Goal: Task Accomplishment & Management: Manage account settings

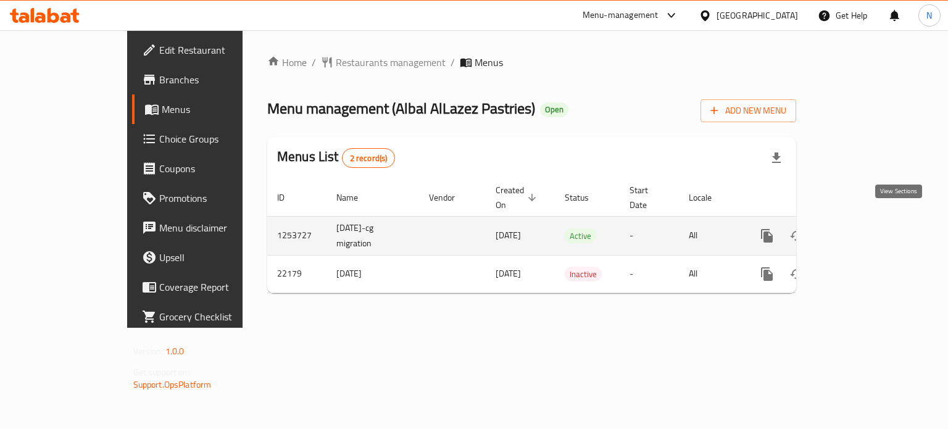
click at [863, 228] on icon "enhanced table" at bounding box center [856, 235] width 15 height 15
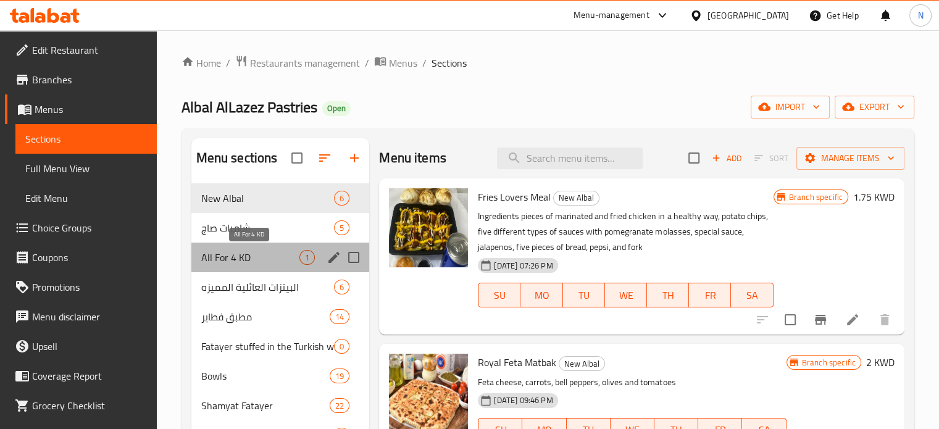
click at [265, 250] on span "All For 4 KD" at bounding box center [250, 257] width 99 height 15
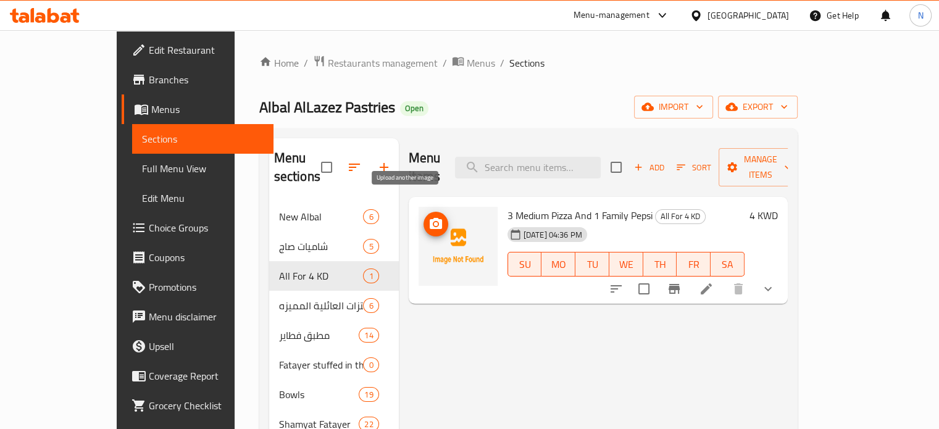
click at [428, 217] on icon "upload picture" at bounding box center [435, 224] width 15 height 15
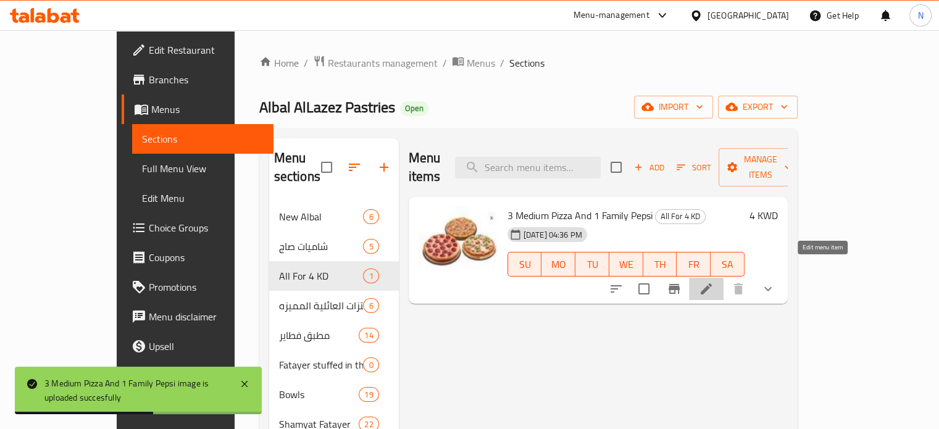
click at [714, 281] on icon at bounding box center [706, 288] width 15 height 15
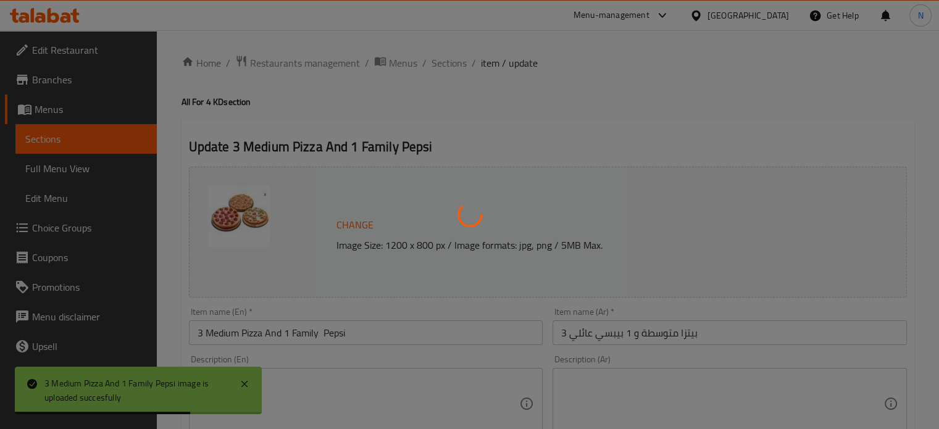
type input "اختيارك الأول:"
type input "1"
type input "اختيارك الثاني:"
type input "1"
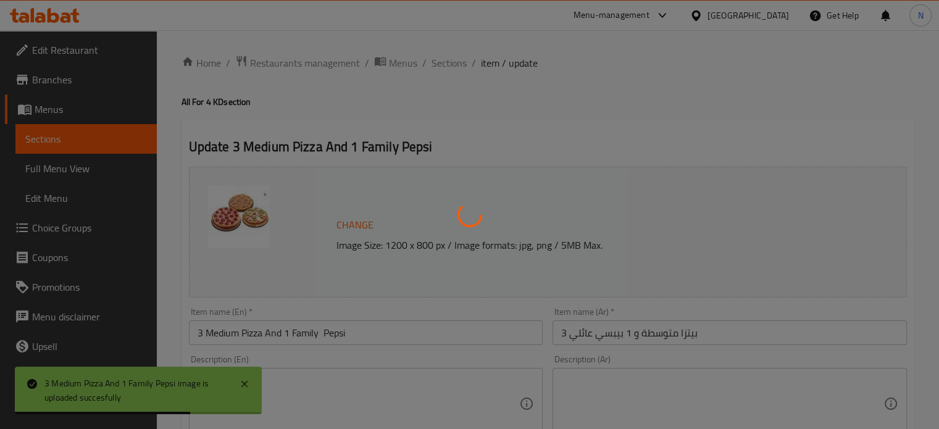
type input "1"
type input "اختيارك الثالث:"
type input "1"
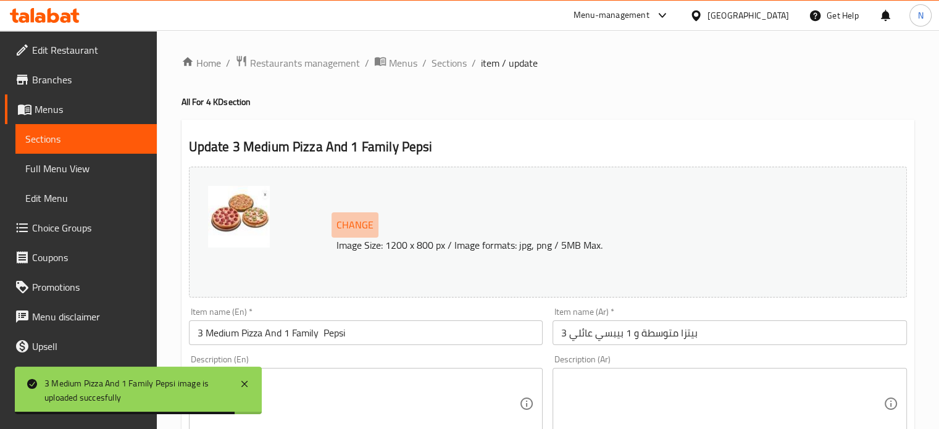
click at [348, 224] on span "Change" at bounding box center [354, 225] width 37 height 18
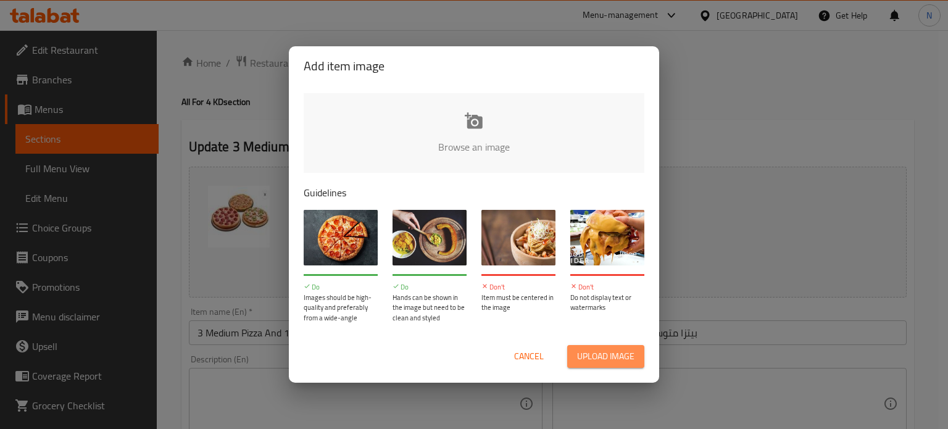
click at [591, 360] on span "Upload image" at bounding box center [605, 356] width 57 height 15
type input "C:\fakepath\WhatsApp Image [DATE] at 08.54.18_80ec86ba.jpg"
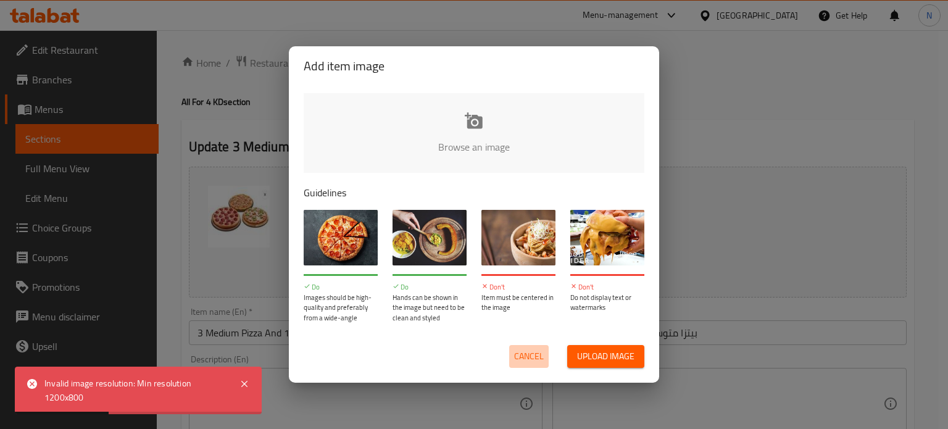
click at [530, 349] on span "Cancel" at bounding box center [529, 356] width 30 height 15
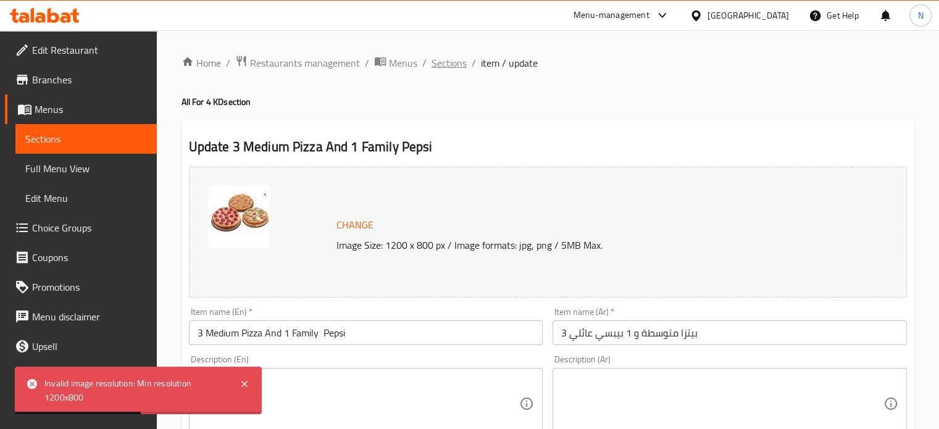
click at [448, 69] on span "Sections" at bounding box center [448, 63] width 35 height 15
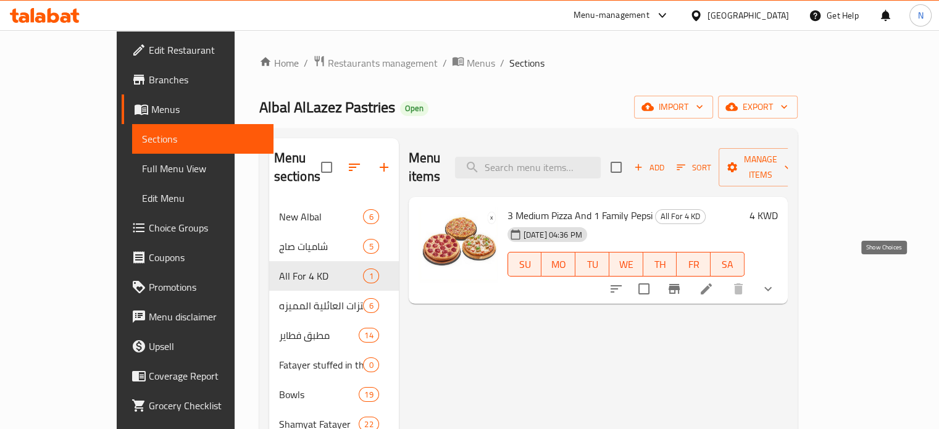
click at [775, 281] on icon "show more" at bounding box center [767, 288] width 15 height 15
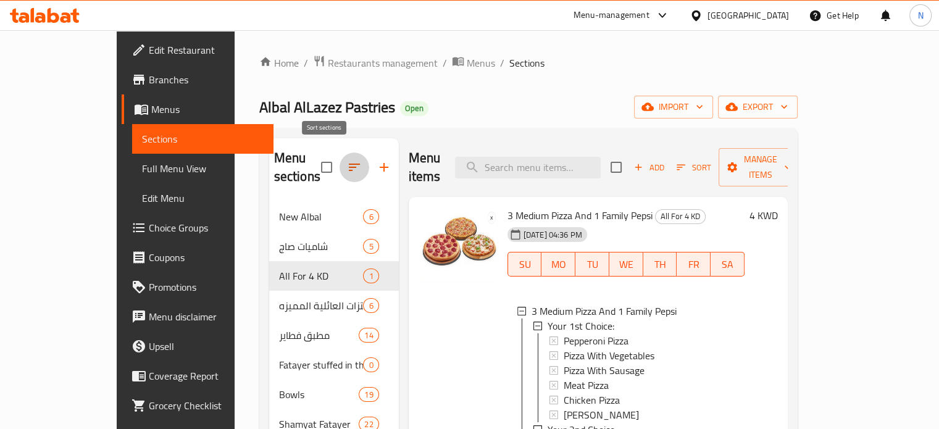
click at [339, 156] on button "button" at bounding box center [354, 167] width 30 height 30
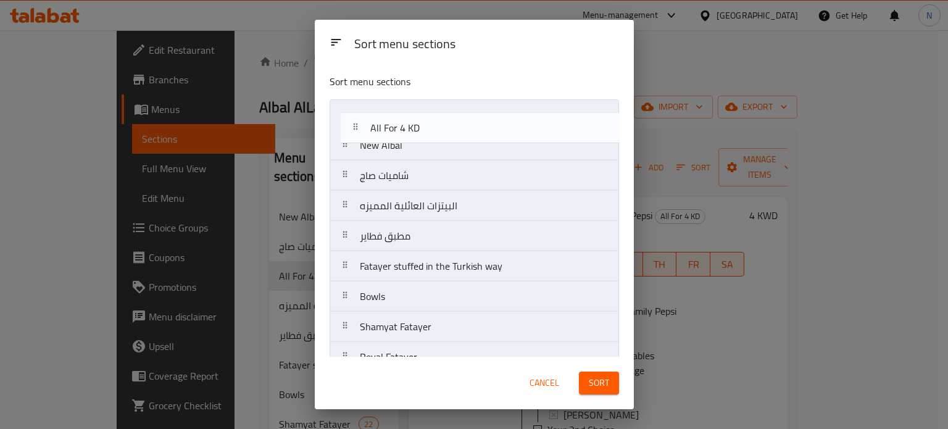
drag, startPoint x: 381, startPoint y: 185, endPoint x: 393, endPoint y: 123, distance: 63.3
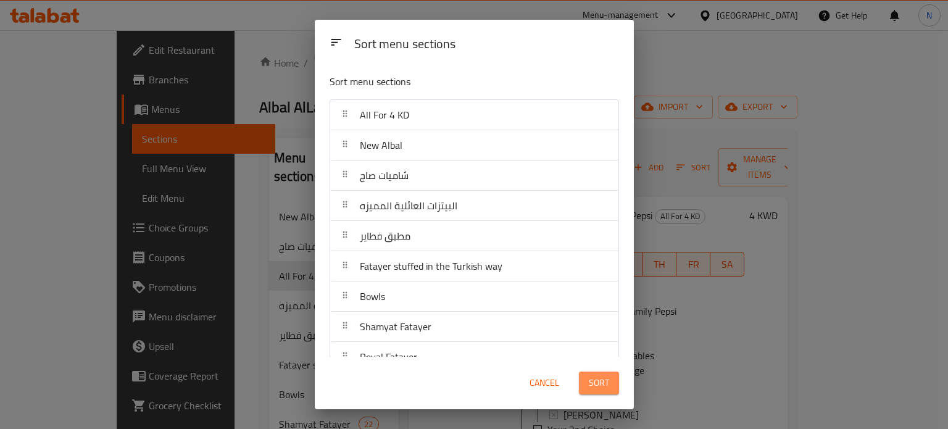
click at [602, 388] on span "Sort" at bounding box center [599, 382] width 20 height 15
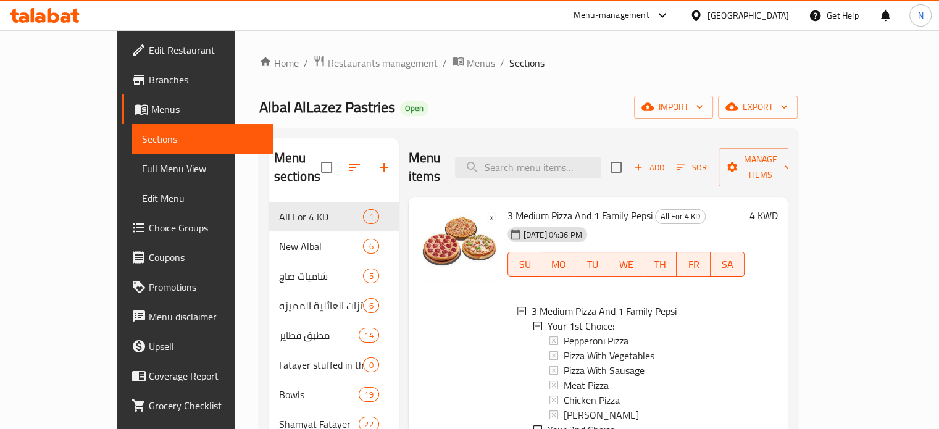
click at [655, 100] on div "Albal AlLazez Pastries Open import export" at bounding box center [528, 107] width 538 height 23
click at [507, 206] on span "3 Medium Pizza And 1 Family Pepsi" at bounding box center [579, 215] width 145 height 19
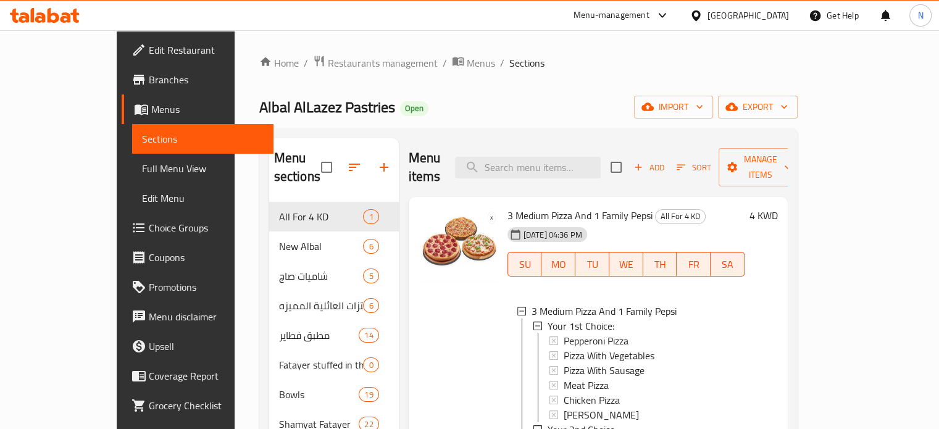
click at [564, 206] on span "3 Medium Pizza And 1 Family Pepsi" at bounding box center [579, 215] width 145 height 19
copy h6 "3 Medium Pizza And 1 Family Pepsi"
click at [336, 56] on span "Restaurants management" at bounding box center [383, 63] width 110 height 15
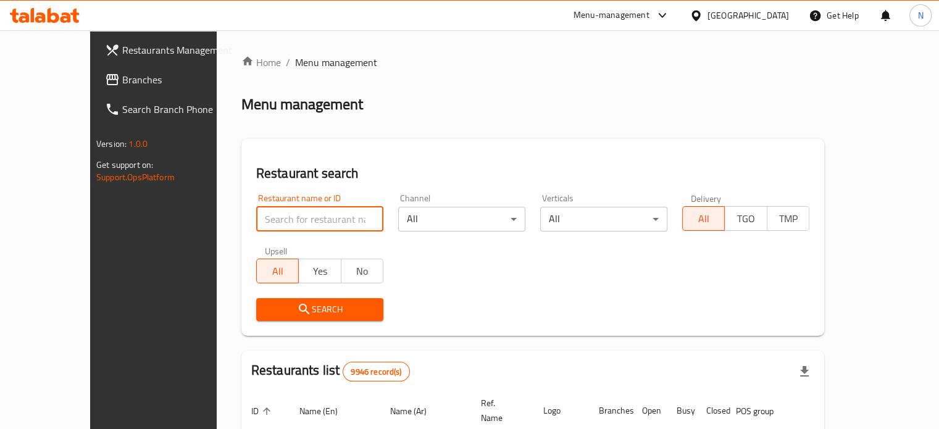
click at [319, 215] on input "search" at bounding box center [319, 219] width 127 height 25
click button "Search" at bounding box center [319, 309] width 127 height 23
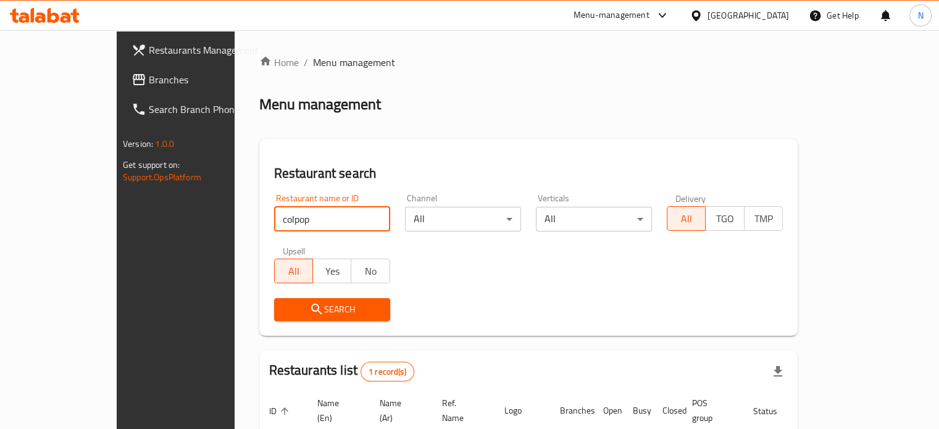
click button "Search" at bounding box center [332, 309] width 116 height 23
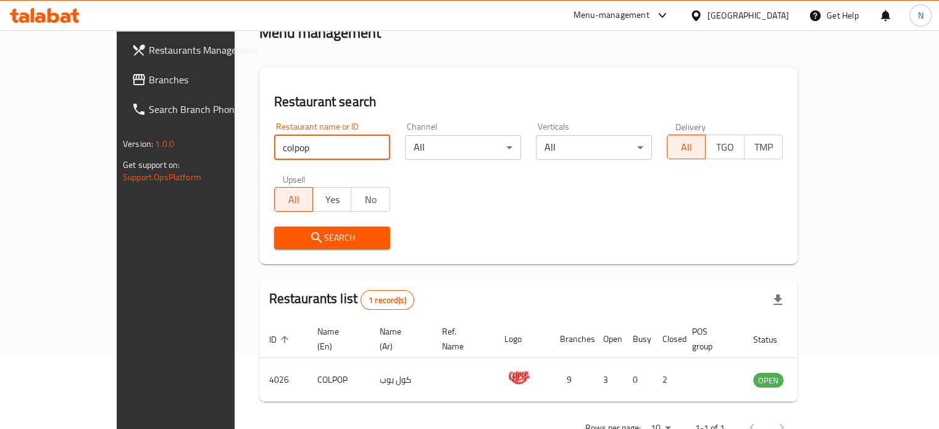
scroll to position [96, 0]
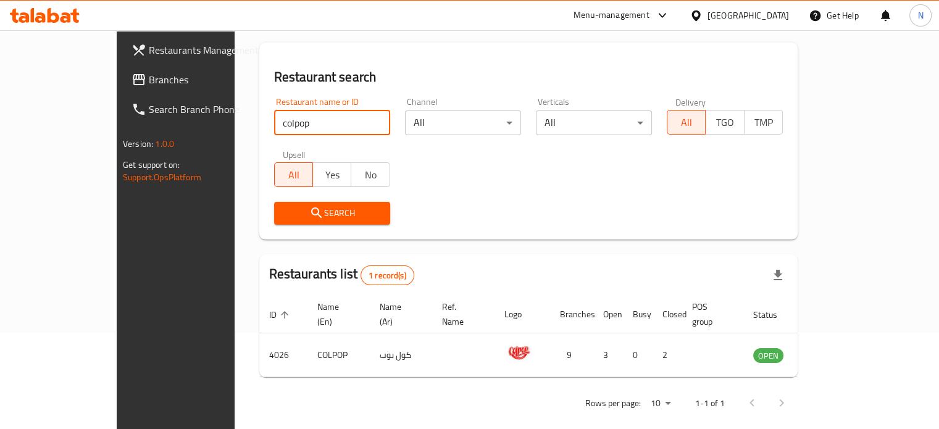
click at [293, 128] on input "colpop" at bounding box center [332, 122] width 116 height 25
click button "Search" at bounding box center [332, 213] width 116 height 23
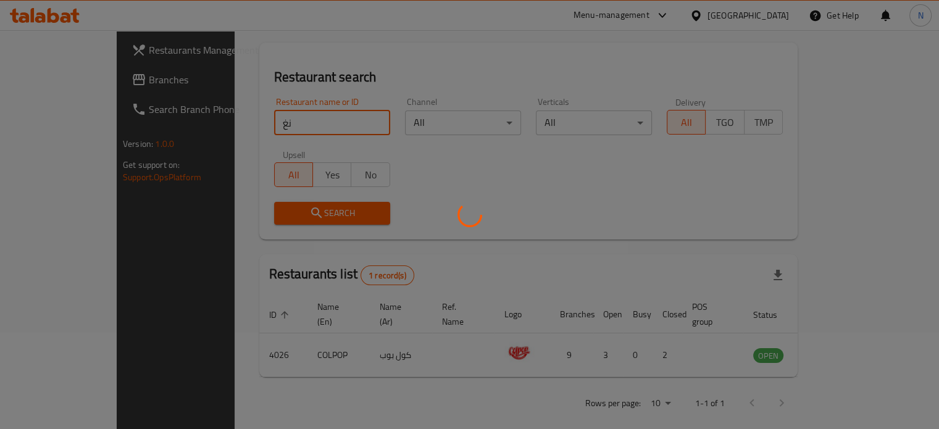
type input "ن"
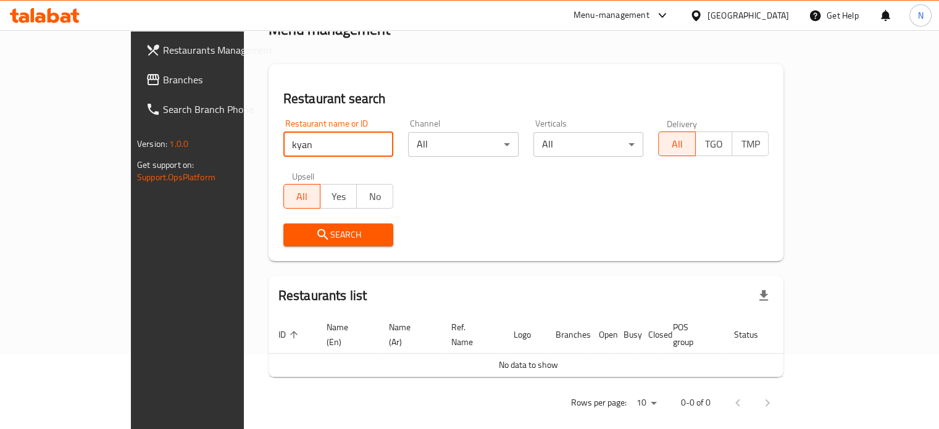
type input "kyan"
click button "Search" at bounding box center [338, 234] width 110 height 23
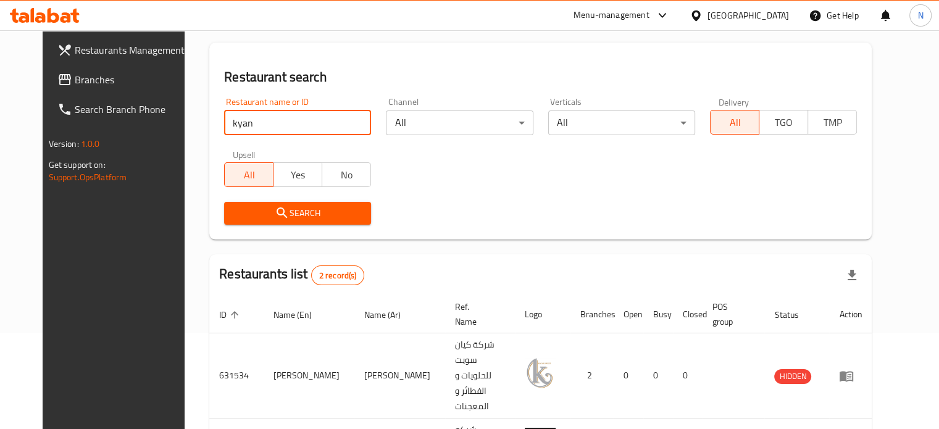
scroll to position [154, 0]
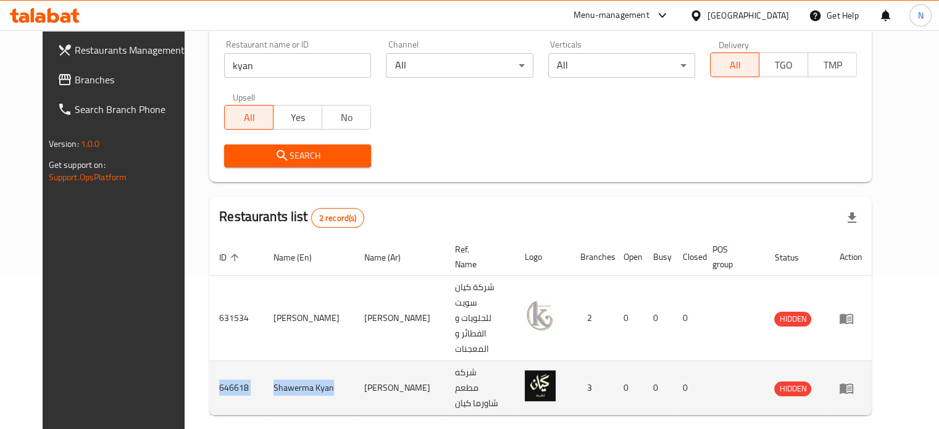
drag, startPoint x: 271, startPoint y: 350, endPoint x: 184, endPoint y: 338, distance: 87.8
click at [209, 361] on tr "646618 Shawerma Kyan شاورما كيان شركه مطعم شاورما كيان 3 0 0 0 HIDDEN" at bounding box center [540, 388] width 662 height 54
copy tr "646618 Shawerma Kyan"
